Goal: Information Seeking & Learning: Learn about a topic

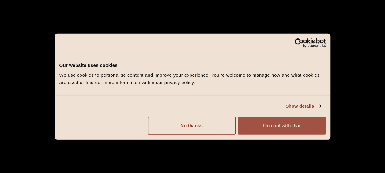
click at [269, 124] on button "I'm cool with that" at bounding box center [282, 125] width 88 height 18
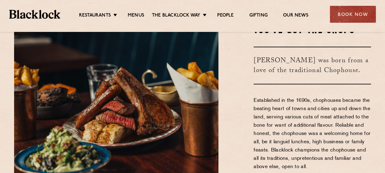
scroll to position [189, 0]
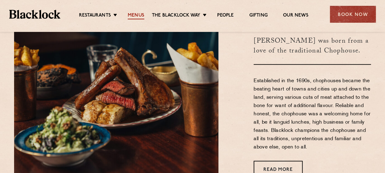
click at [138, 16] on link "Menus" at bounding box center [136, 16] width 17 height 7
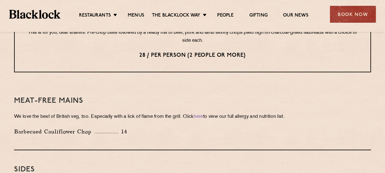
scroll to position [883, 0]
